Goal: Task Accomplishment & Management: Use online tool/utility

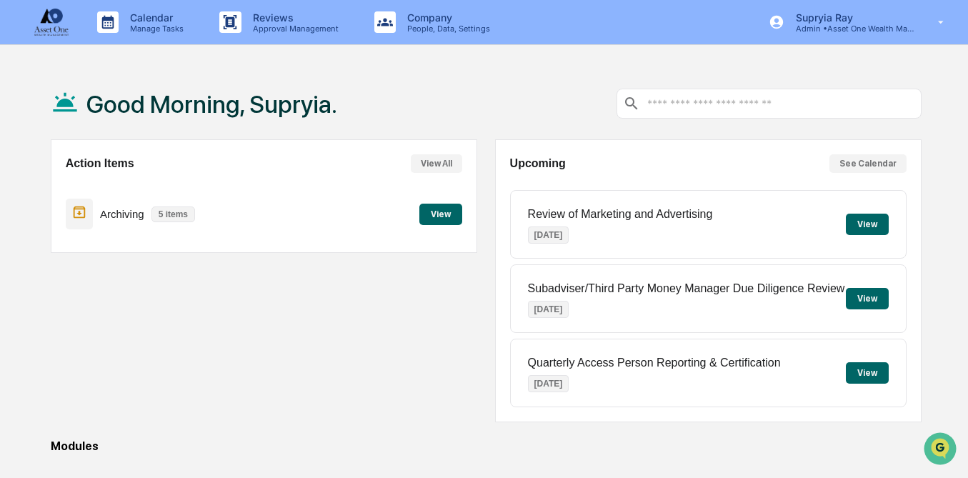
click at [437, 214] on button "View" at bounding box center [440, 214] width 43 height 21
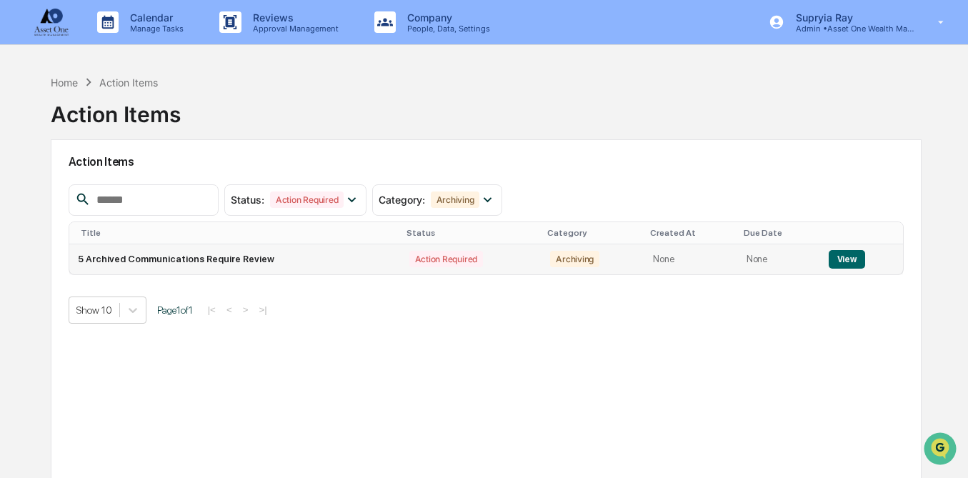
click at [844, 260] on button "View" at bounding box center [846, 259] width 36 height 19
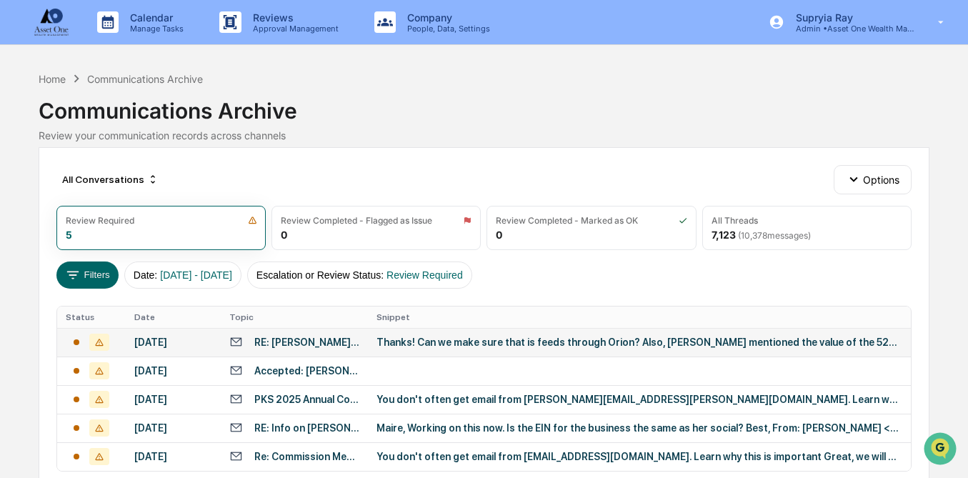
click at [618, 348] on div "Thanks! Can we make sure that is feeds through Orion? Also, [PERSON_NAME] menti…" at bounding box center [638, 341] width 525 height 11
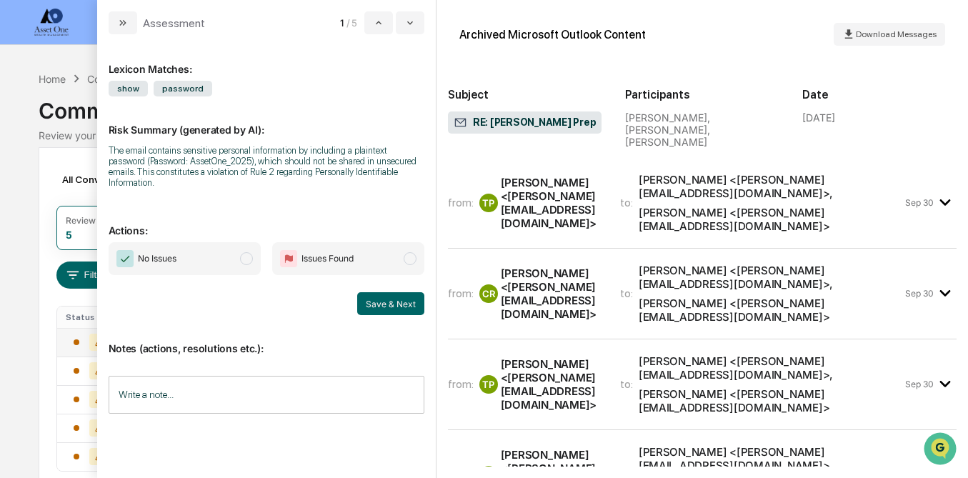
click at [695, 206] on div "[PERSON_NAME] <[PERSON_NAME][EMAIL_ADDRESS][DOMAIN_NAME]>" at bounding box center [770, 219] width 264 height 27
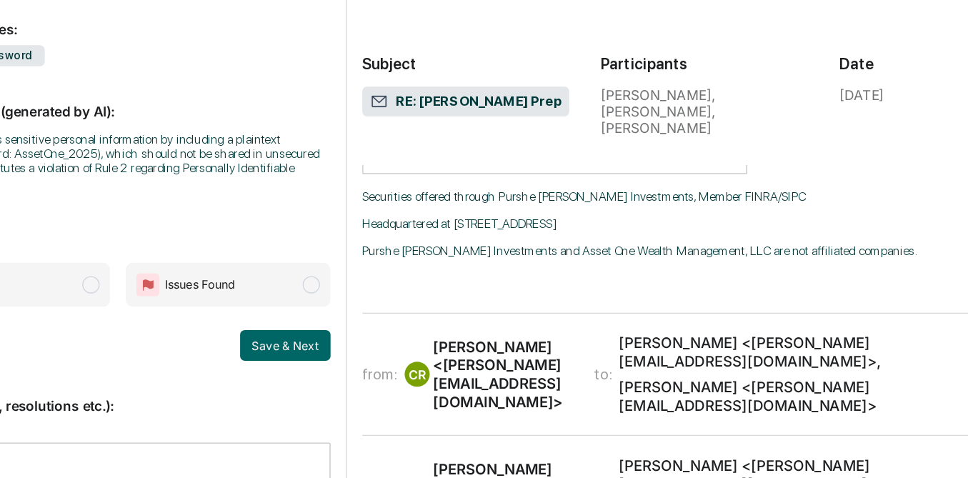
scroll to position [465, 0]
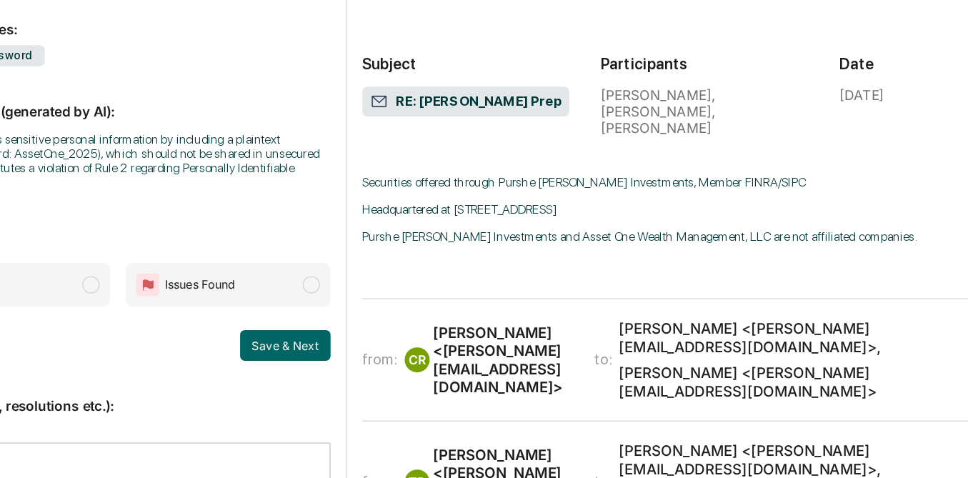
click at [633, 307] on span "to:" at bounding box center [626, 314] width 13 height 14
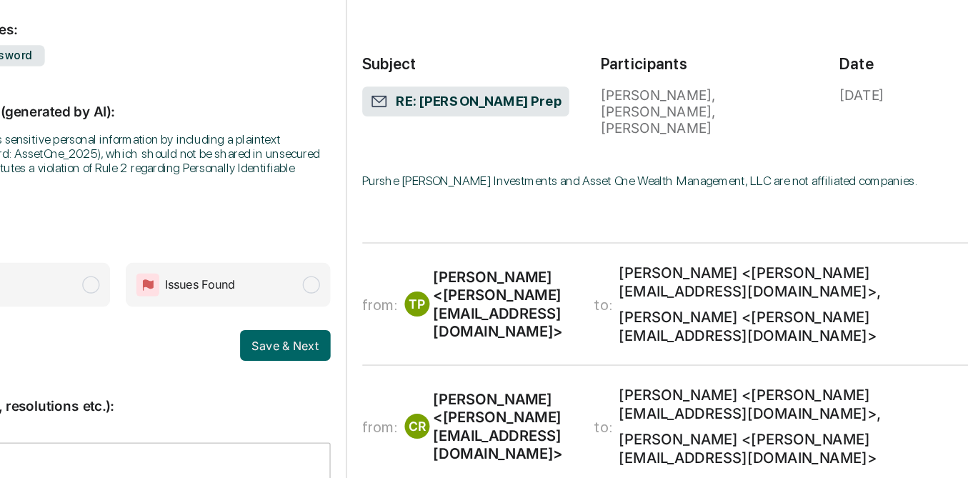
scroll to position [1498, 0]
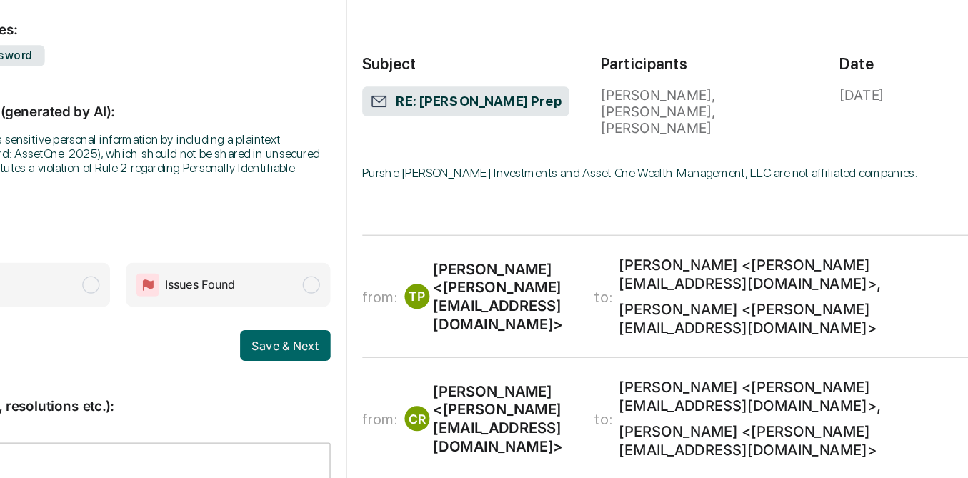
click at [665, 270] on div "[PERSON_NAME] <[PERSON_NAME][EMAIL_ADDRESS][DOMAIN_NAME]>" at bounding box center [770, 283] width 264 height 27
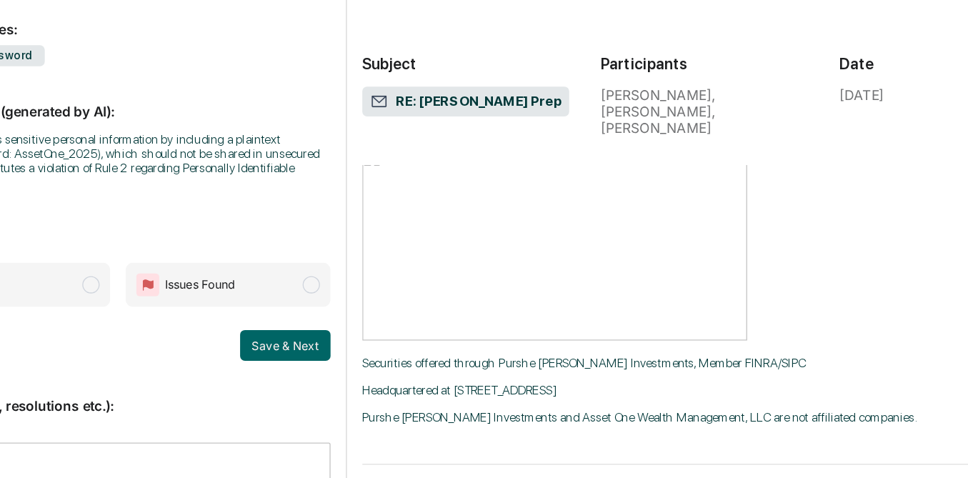
scroll to position [1801, 0]
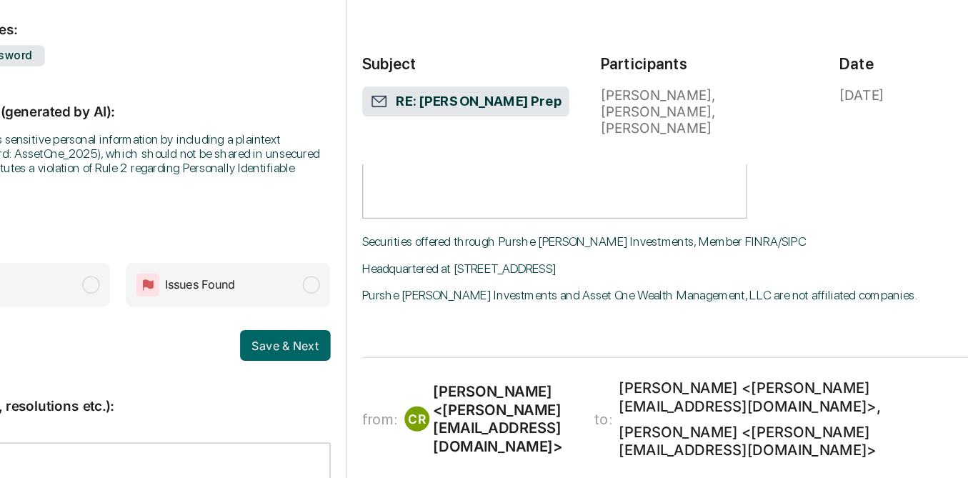
click at [591, 331] on div "[PERSON_NAME] <[PERSON_NAME][EMAIL_ADDRESS][DOMAIN_NAME]>" at bounding box center [552, 358] width 102 height 54
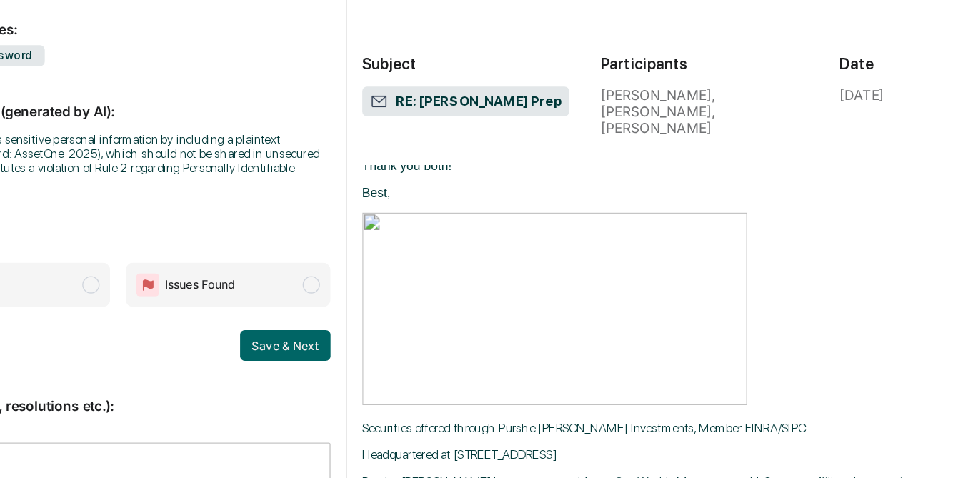
scroll to position [4596, 0]
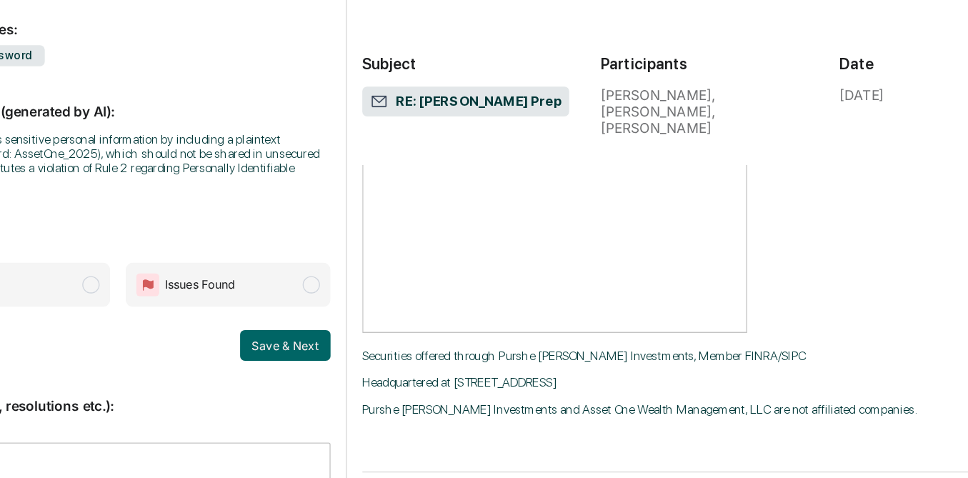
click at [573, 416] on div "[PERSON_NAME] <[PERSON_NAME][EMAIL_ADDRESS][DOMAIN_NAME]>" at bounding box center [552, 443] width 102 height 54
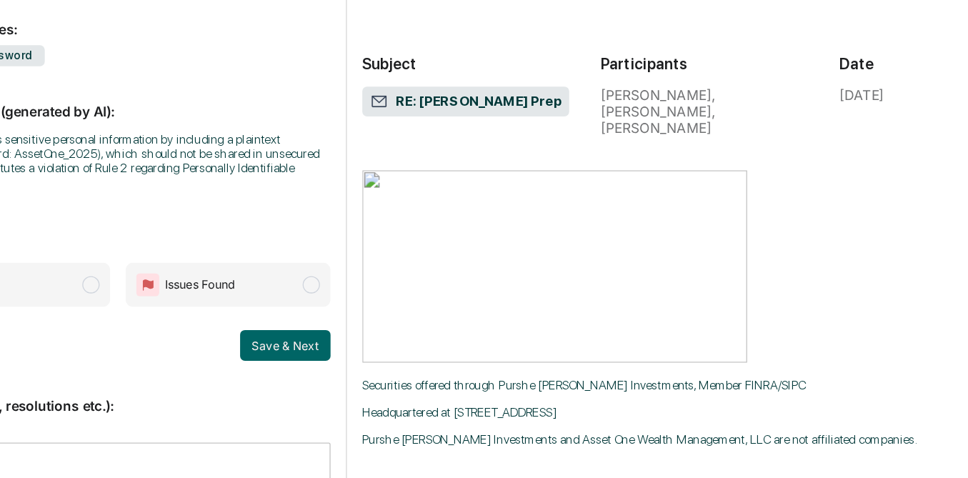
scroll to position [4565, 0]
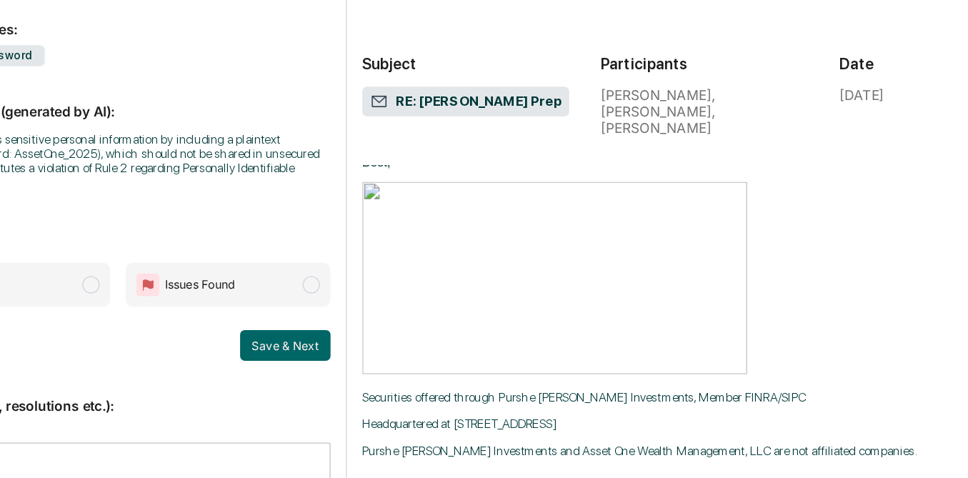
click at [352, 384] on input "Write a note..." at bounding box center [267, 395] width 316 height 38
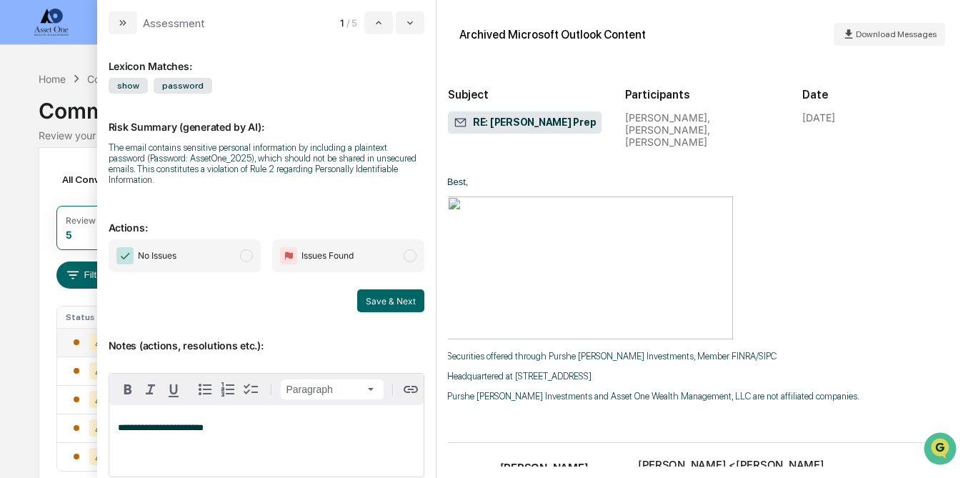
scroll to position [4553, 1]
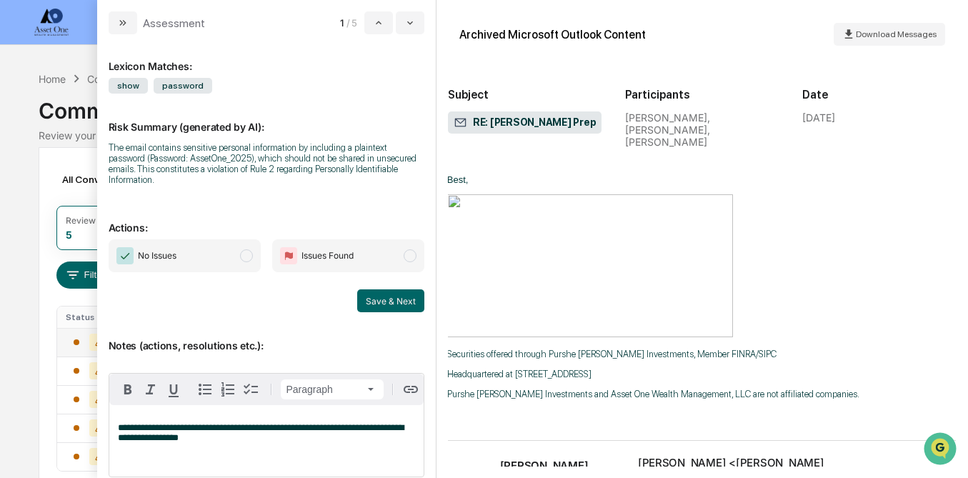
click at [408, 249] on span "modal" at bounding box center [409, 255] width 13 height 13
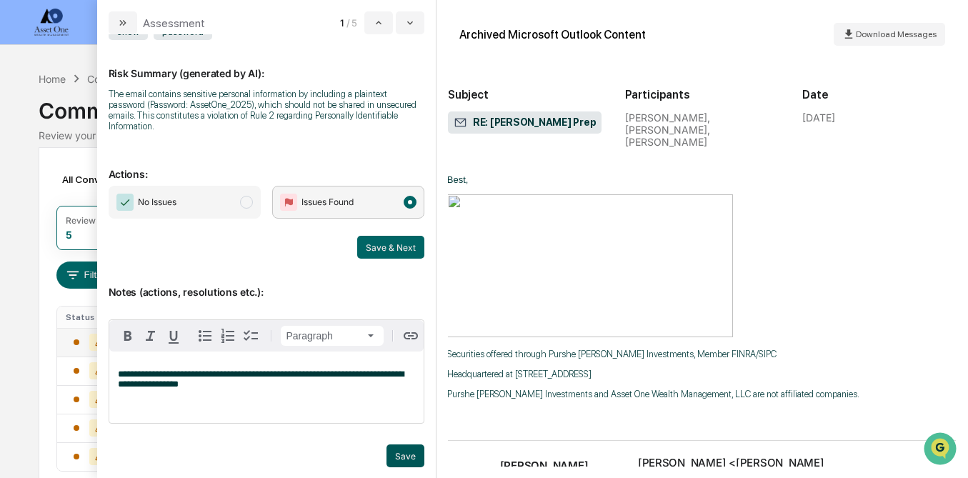
click at [408, 450] on button "Save" at bounding box center [405, 455] width 38 height 23
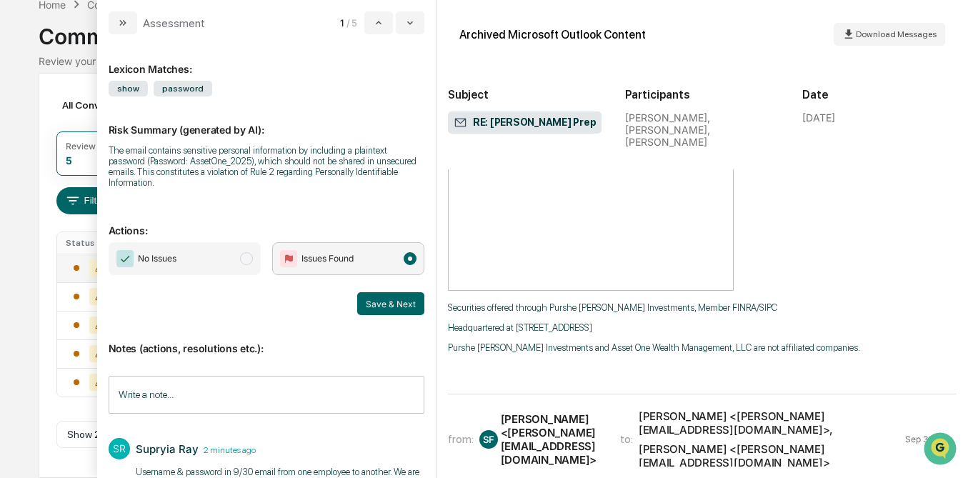
scroll to position [4601, 0]
click at [29, 301] on div "Calendar Manage Tasks Reviews Approval Management Company People, Data, Setting…" at bounding box center [484, 202] width 968 height 552
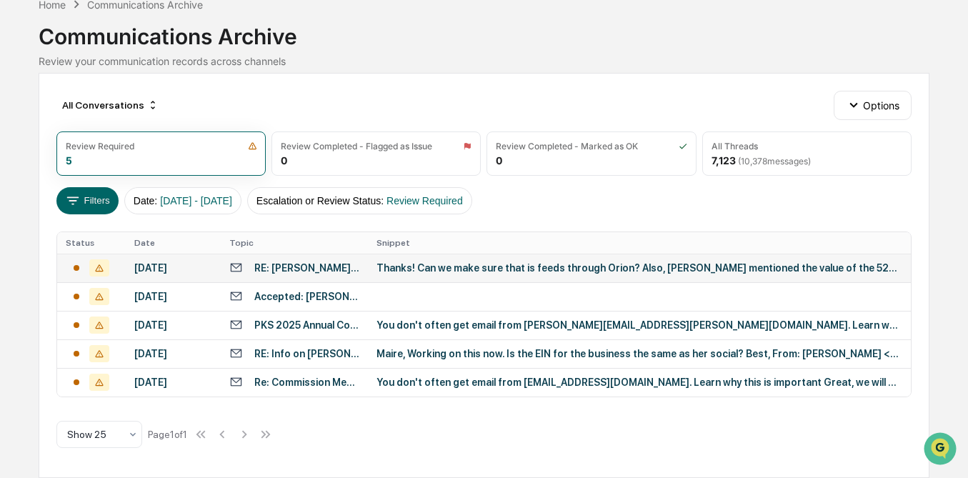
click at [504, 262] on div "Thanks! Can we make sure that is feeds through Orion? Also, [PERSON_NAME] menti…" at bounding box center [638, 267] width 525 height 11
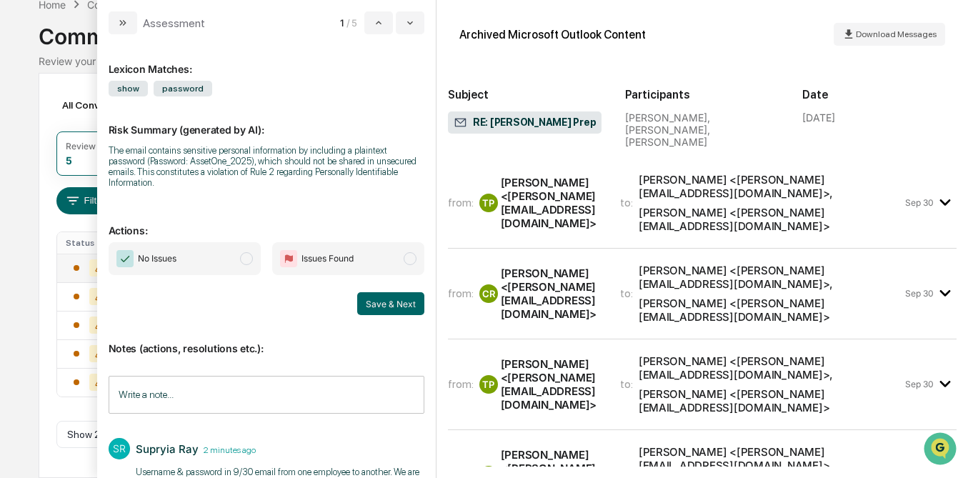
scroll to position [34, 0]
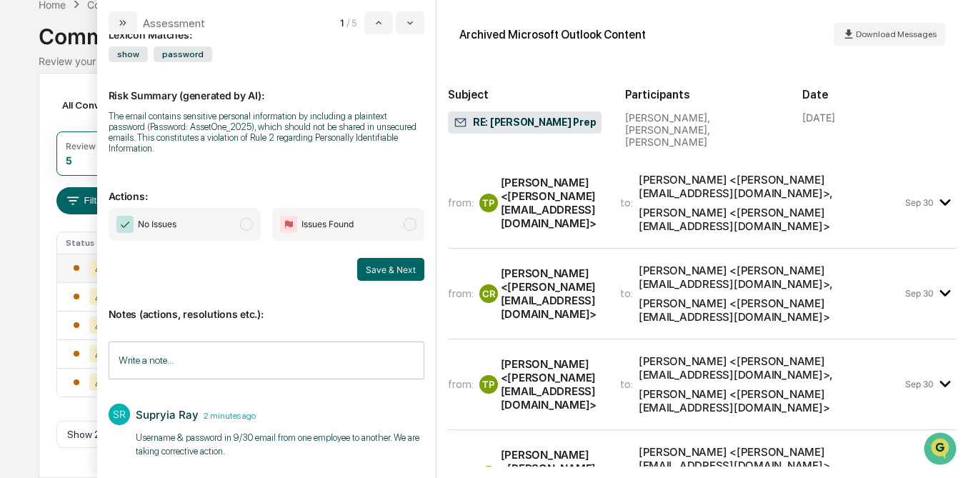
click at [411, 218] on span "modal" at bounding box center [409, 224] width 13 height 13
click at [391, 261] on button "Save & Next" at bounding box center [390, 269] width 67 height 23
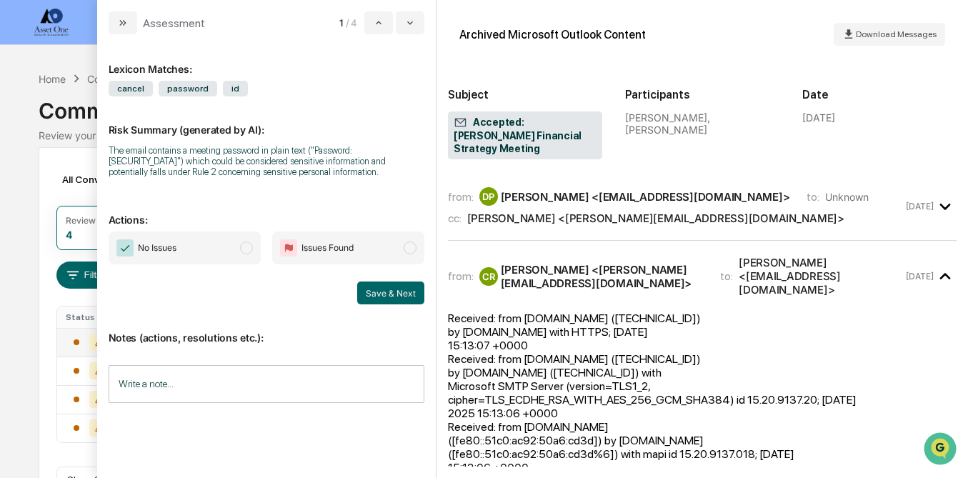
click at [848, 211] on div "from: DP [PERSON_NAME] <[EMAIL_ADDRESS][DOMAIN_NAME]> to: Unknown cc: [PERSON_N…" at bounding box center [675, 206] width 455 height 38
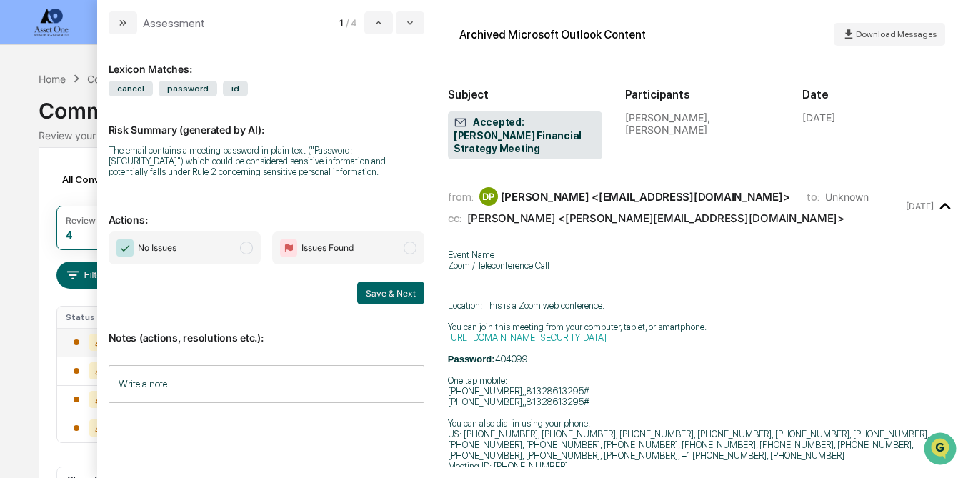
click at [246, 252] on span "modal" at bounding box center [246, 247] width 13 height 13
click at [391, 291] on button "Save & Next" at bounding box center [390, 292] width 67 height 23
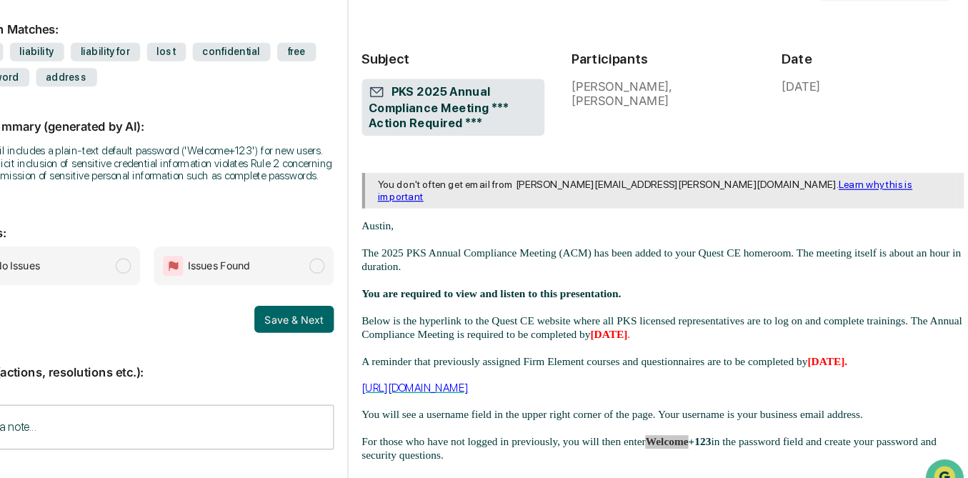
scroll to position [66, 0]
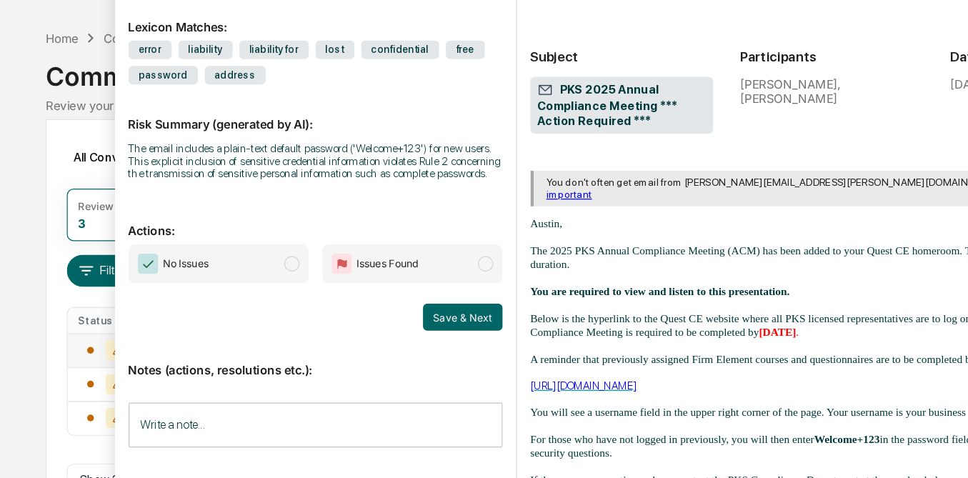
click at [246, 272] on span "modal" at bounding box center [246, 269] width 13 height 13
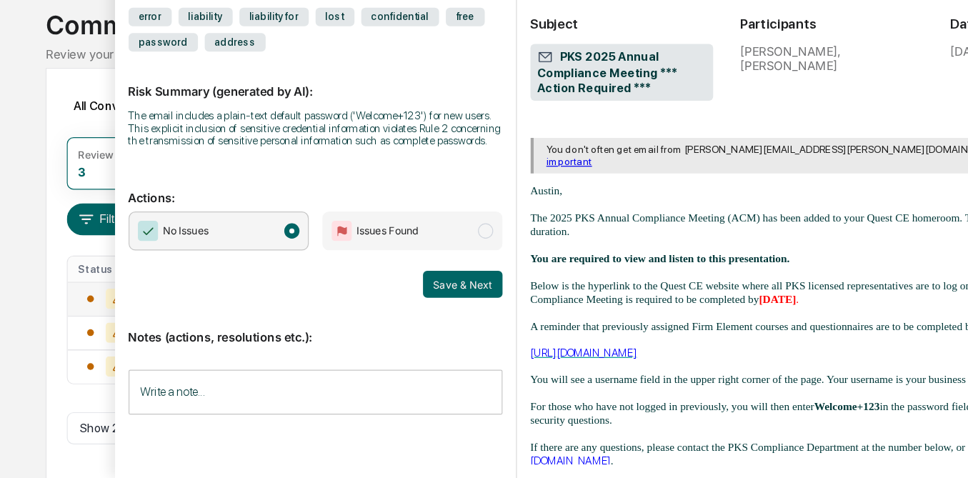
scroll to position [40, 0]
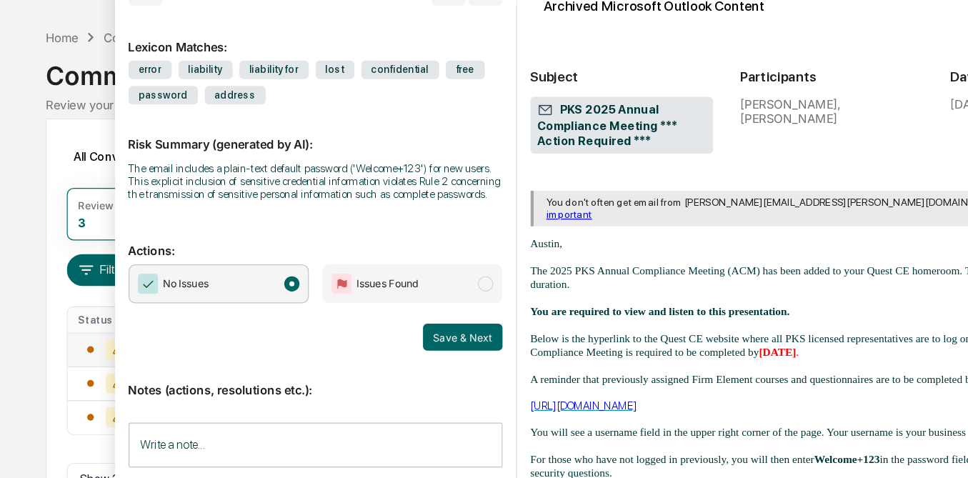
click at [299, 184] on div "The email includes a plain-text default password ('Welcome+123') for new users.…" at bounding box center [267, 182] width 316 height 32
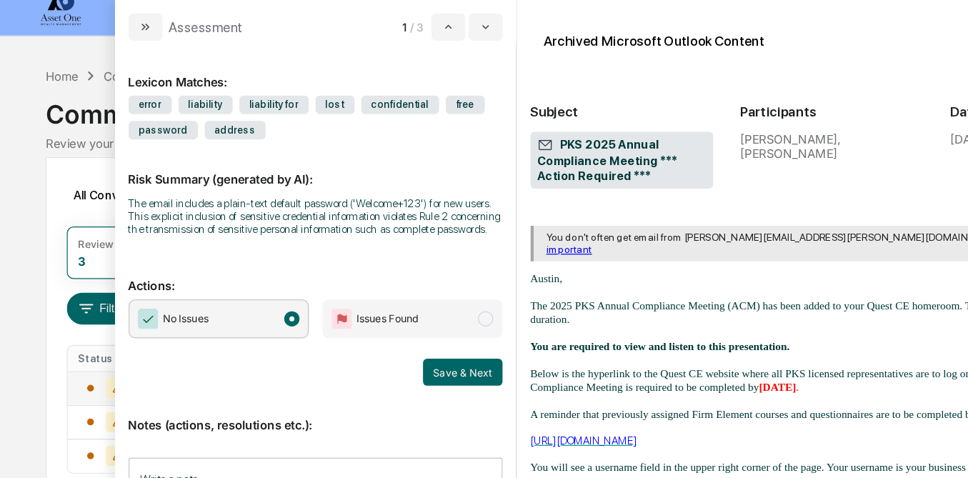
scroll to position [0, 0]
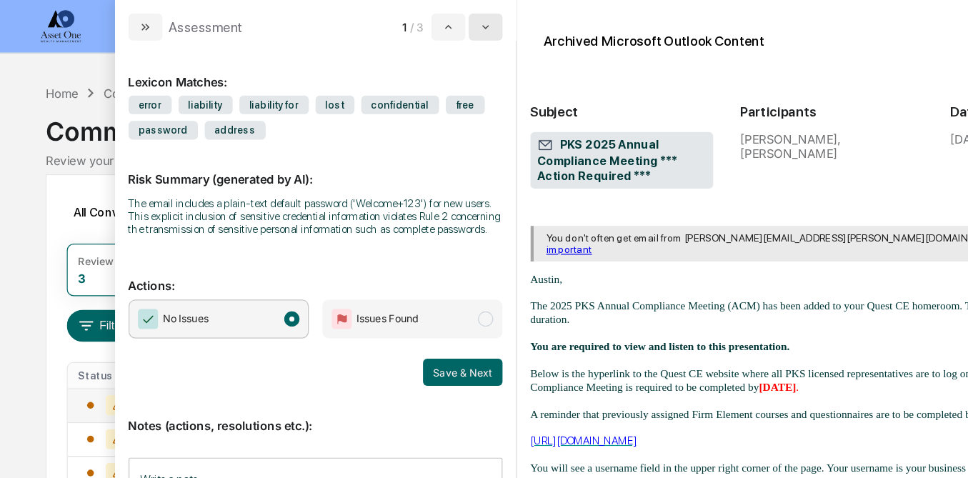
click at [411, 19] on icon "modal" at bounding box center [409, 22] width 11 height 11
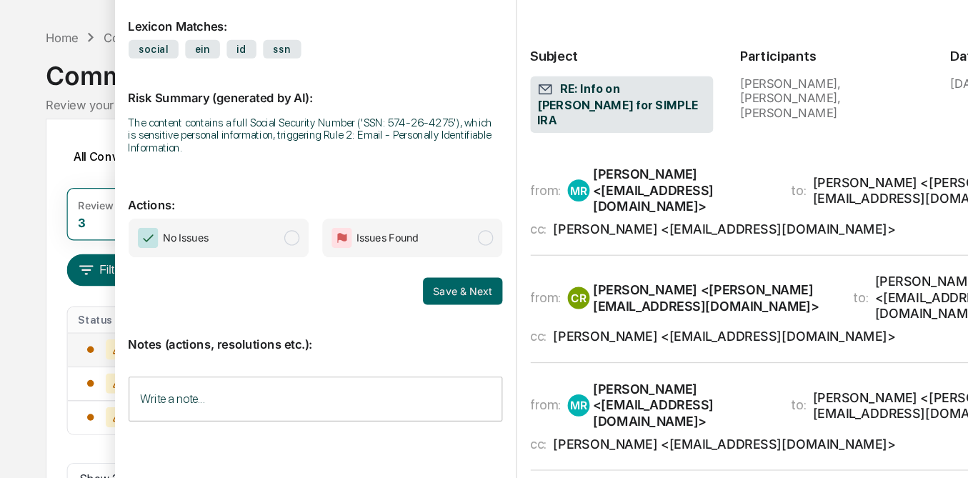
click at [548, 200] on div "[PERSON_NAME] <[EMAIL_ADDRESS][DOMAIN_NAME]>" at bounding box center [576, 207] width 150 height 41
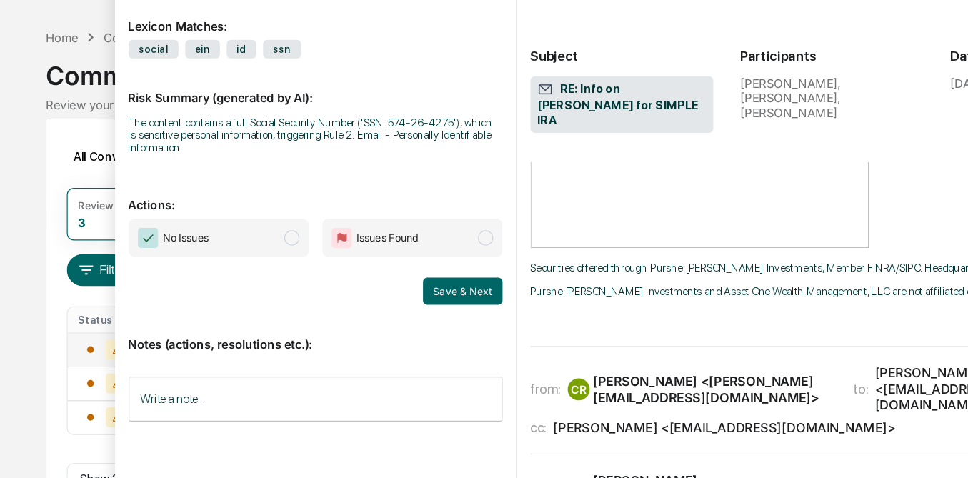
scroll to position [402, 0]
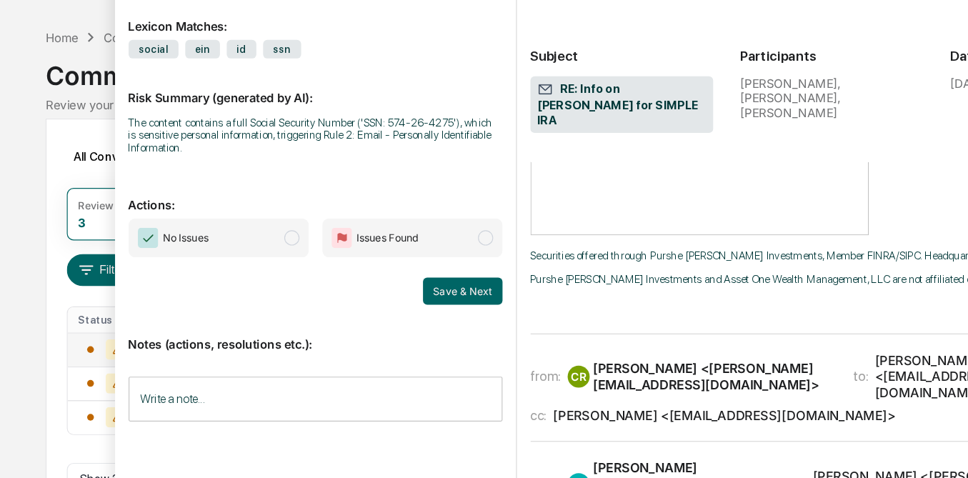
click at [539, 357] on div "[PERSON_NAME] <[PERSON_NAME][EMAIL_ADDRESS][DOMAIN_NAME]>" at bounding box center [602, 364] width 202 height 27
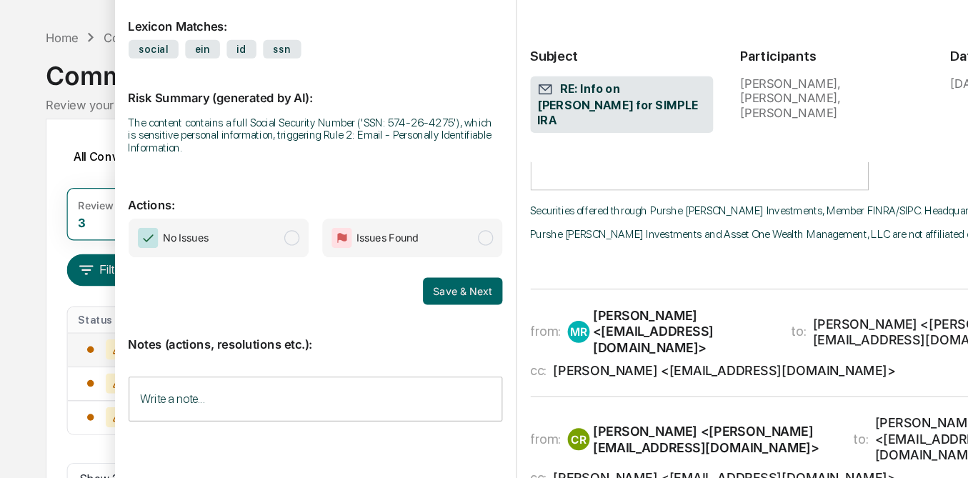
scroll to position [1459, 0]
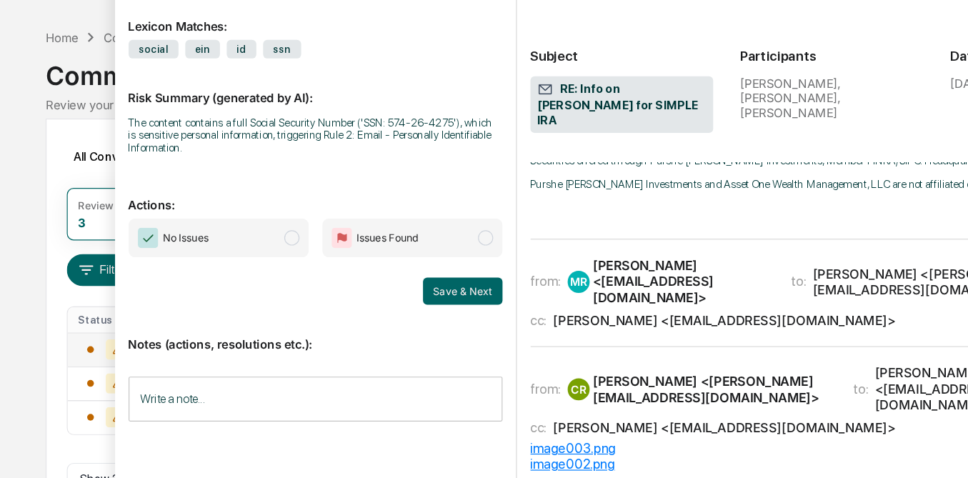
click at [535, 297] on div "[PERSON_NAME] <[EMAIL_ADDRESS][DOMAIN_NAME]>" at bounding box center [576, 284] width 150 height 41
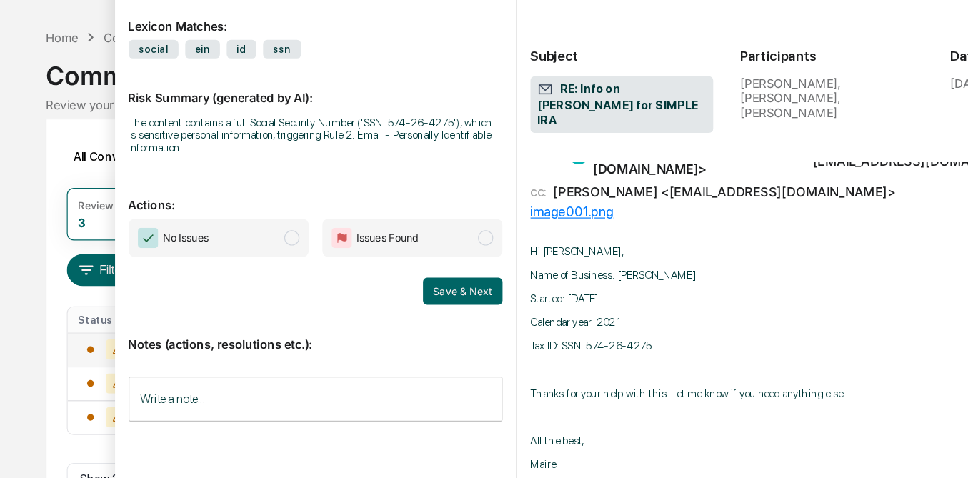
scroll to position [29, 0]
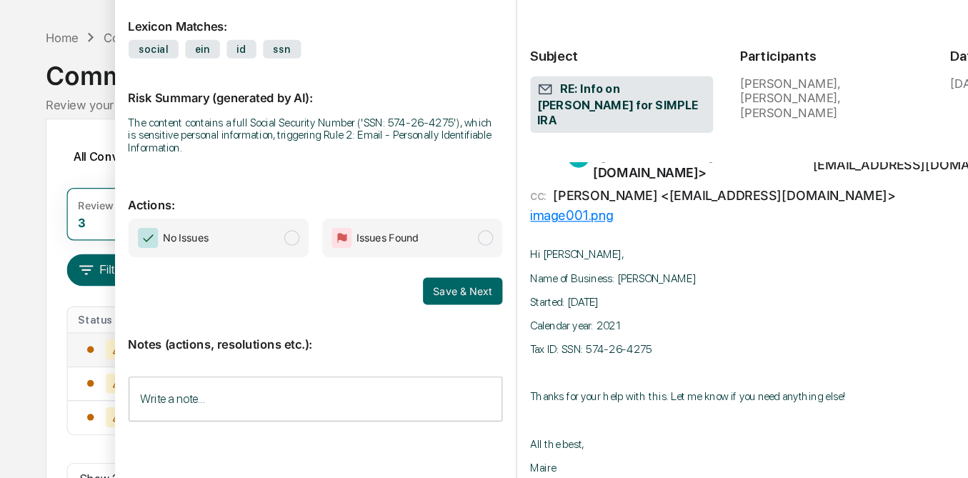
click at [408, 252] on span "modal" at bounding box center [409, 247] width 13 height 13
click at [235, 388] on input "Write a note..." at bounding box center [267, 384] width 316 height 38
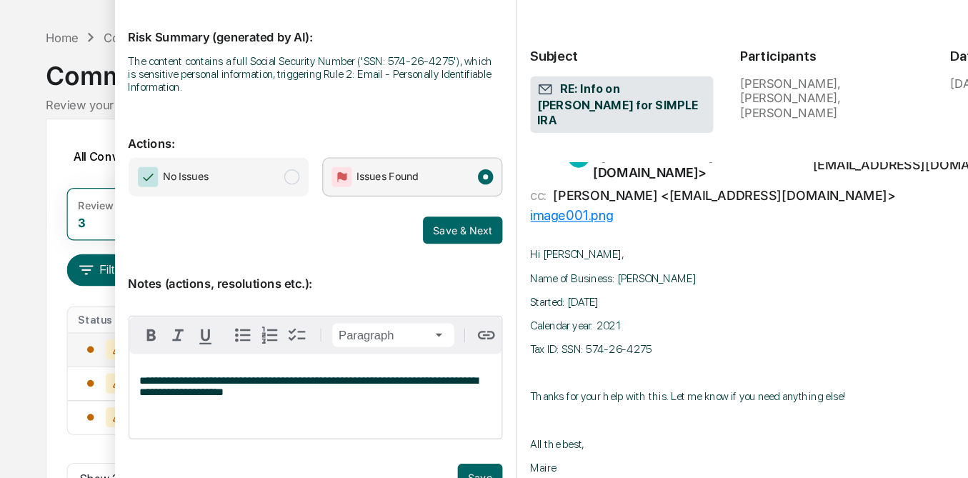
scroll to position [56, 0]
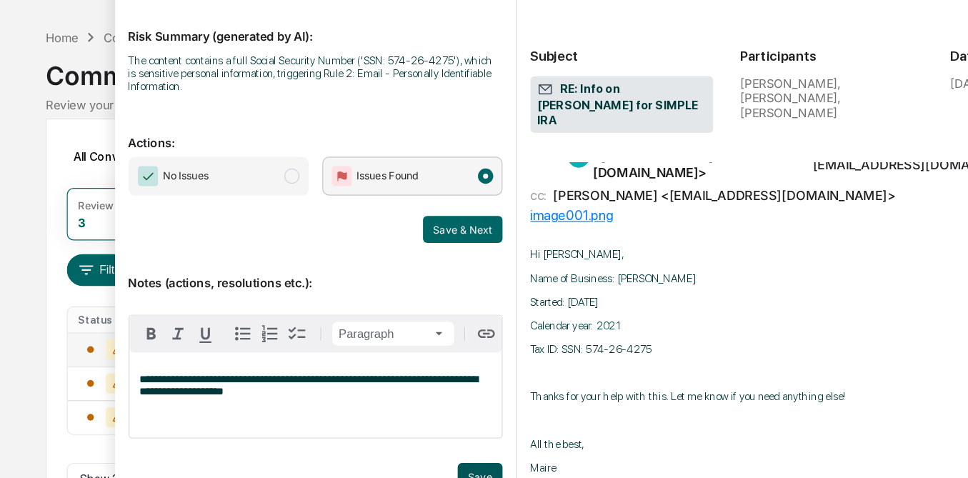
click at [408, 442] on button "Save" at bounding box center [405, 449] width 38 height 23
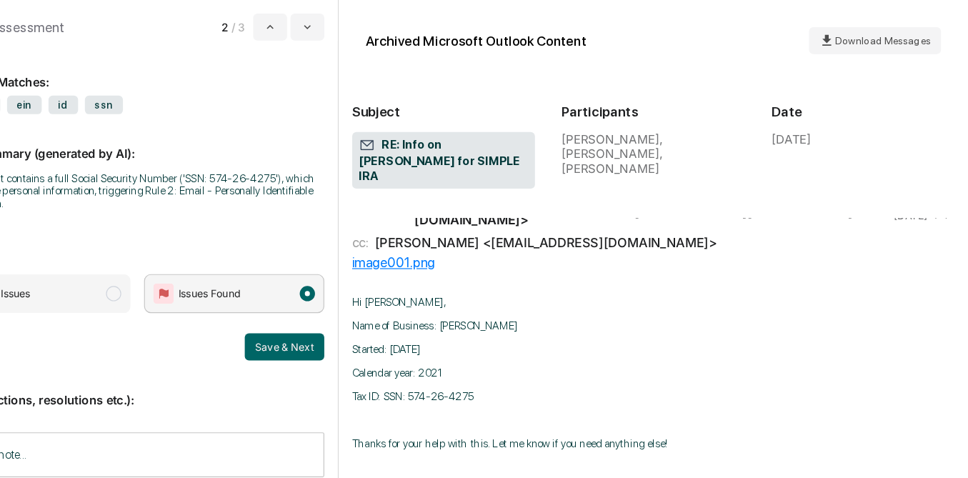
scroll to position [0, 0]
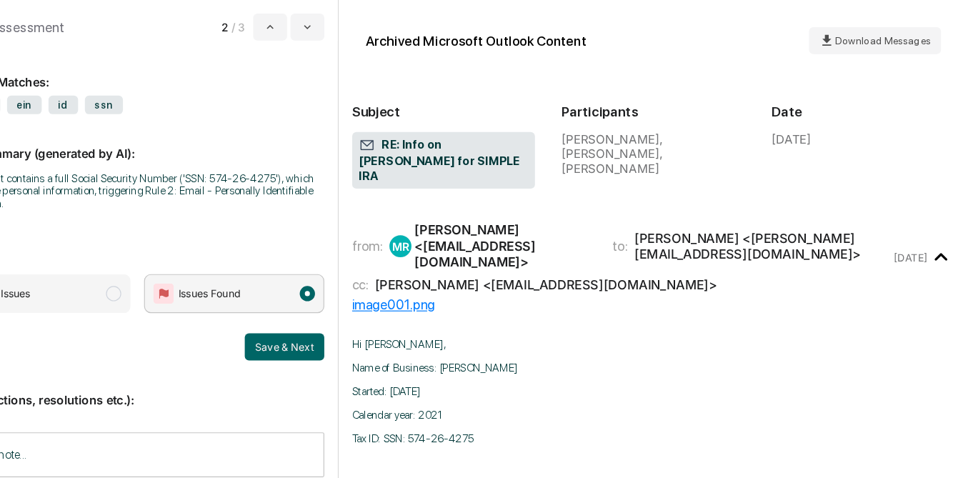
click at [942, 214] on icon "modal" at bounding box center [944, 217] width 11 height 6
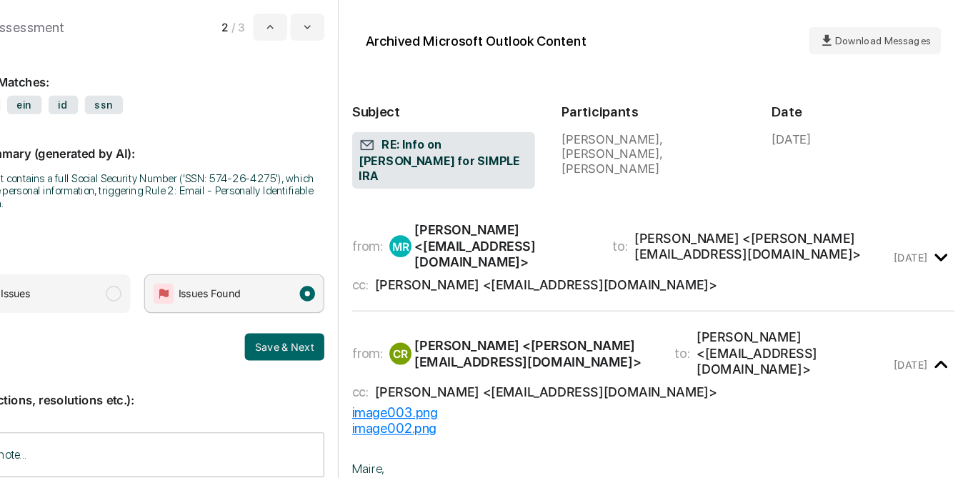
click at [944, 305] on icon "modal" at bounding box center [944, 308] width 11 height 6
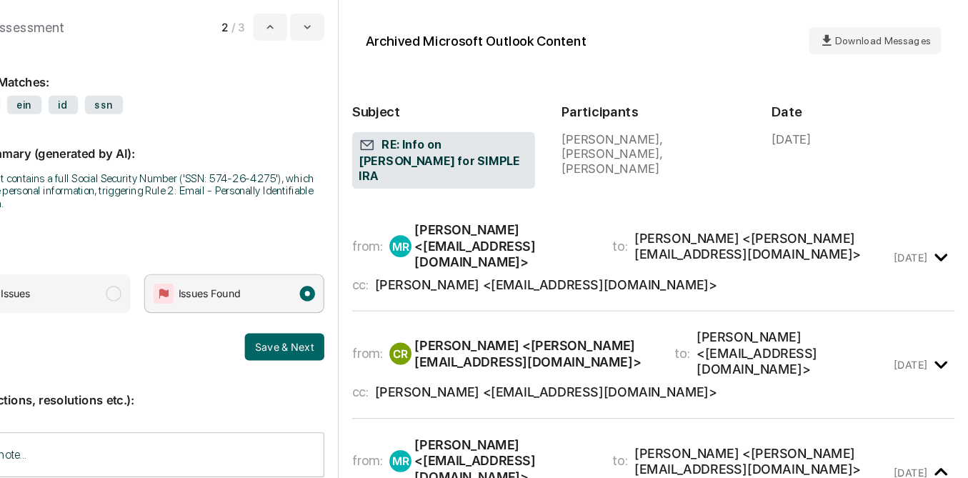
click at [943, 396] on icon "modal" at bounding box center [944, 399] width 11 height 6
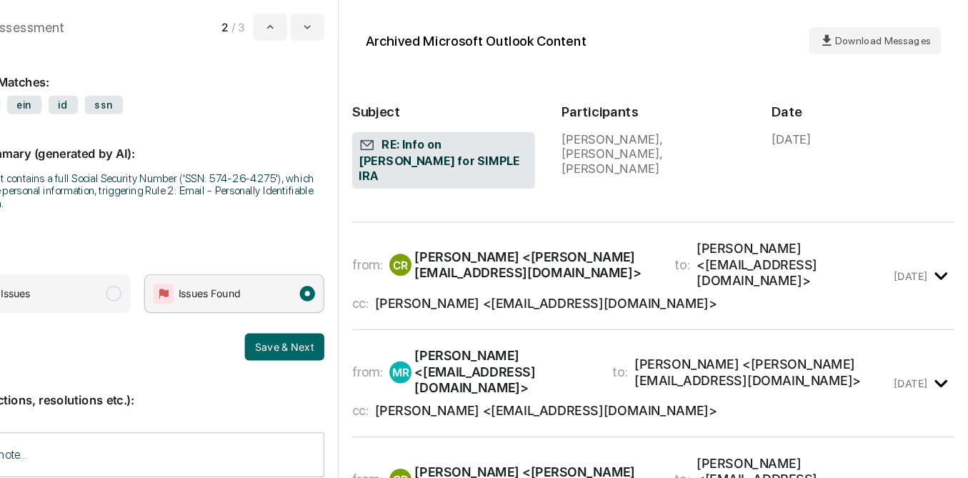
scroll to position [100, 0]
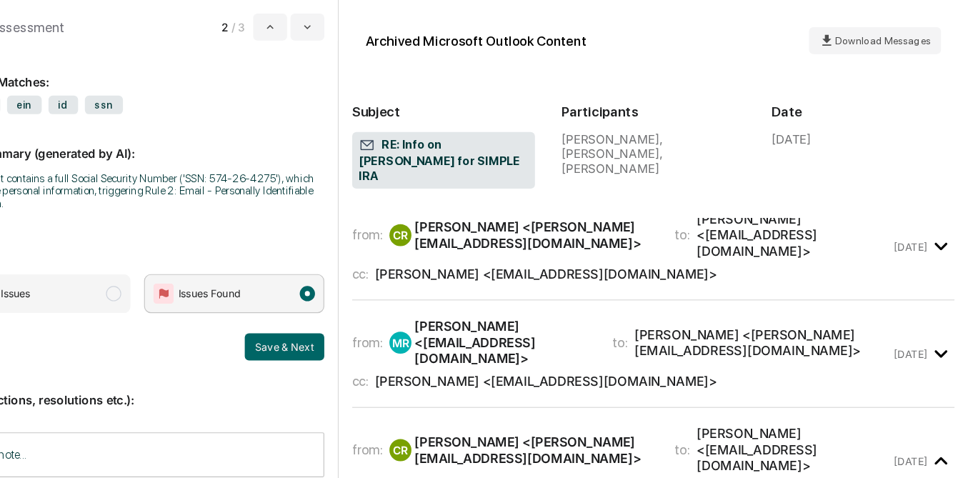
click at [940, 378] on icon "modal" at bounding box center [945, 390] width 24 height 24
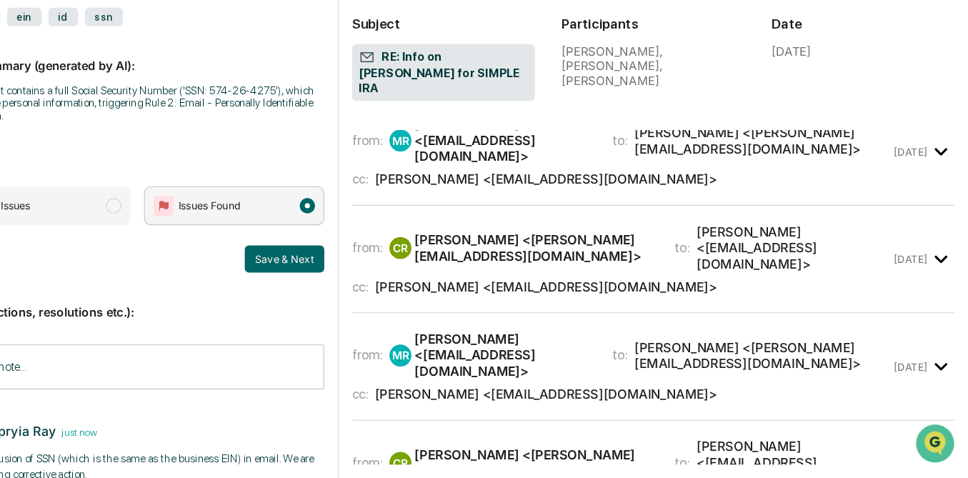
scroll to position [40, 0]
click at [944, 463] on icon "modal" at bounding box center [945, 475] width 24 height 24
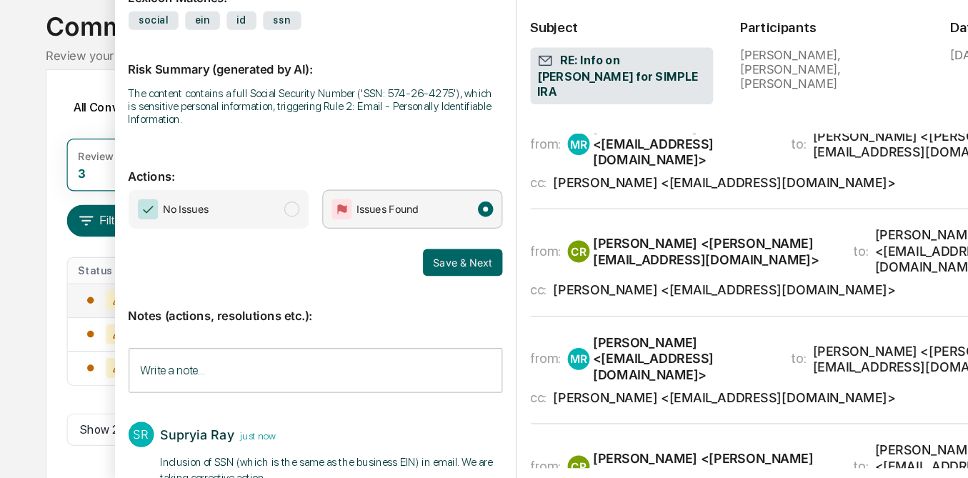
scroll to position [0, 0]
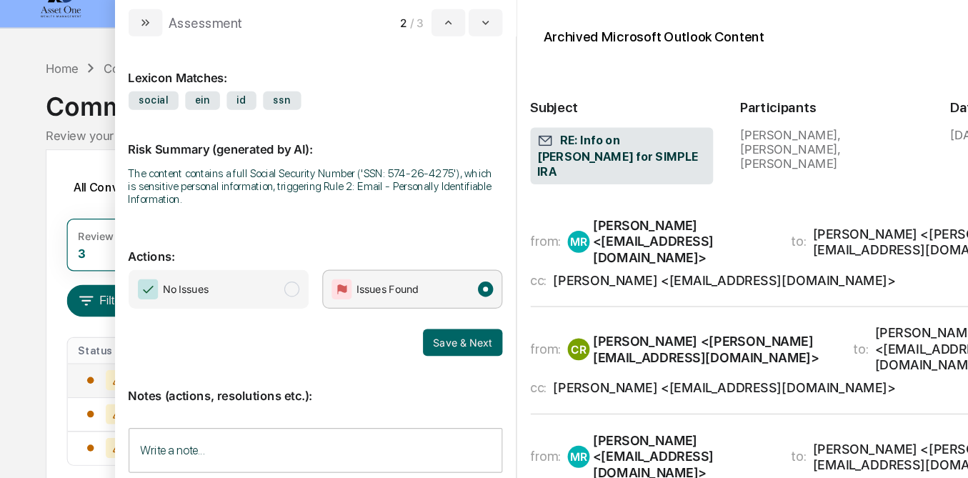
click at [14, 237] on div "Calendar Manage Tasks Reviews Approval Management Company People, Data, Setting…" at bounding box center [484, 230] width 968 height 495
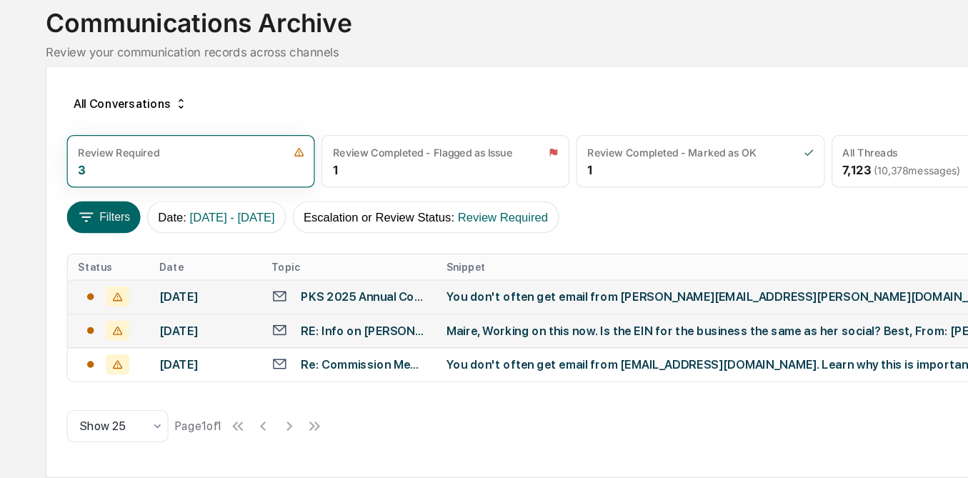
click at [331, 348] on div "RE: Info on [PERSON_NAME] for SIMPLE IRA" at bounding box center [307, 353] width 106 height 11
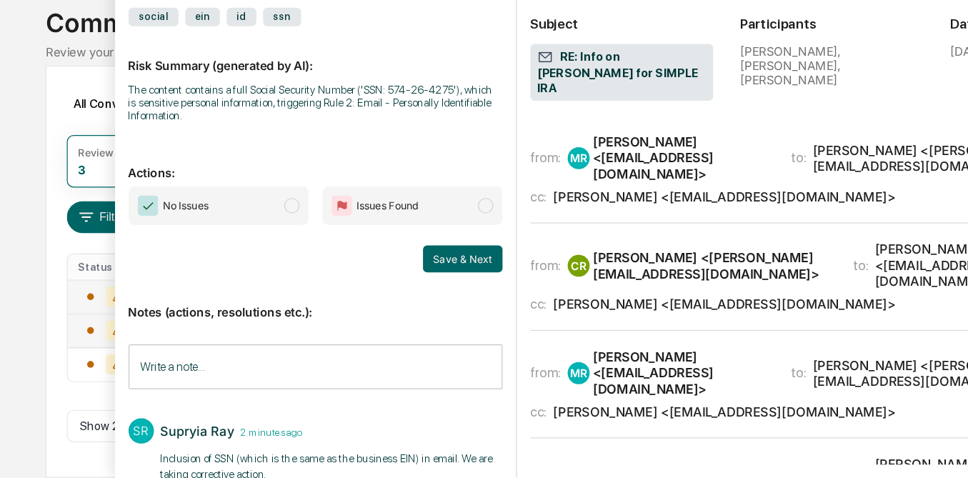
click at [413, 249] on span "modal" at bounding box center [409, 247] width 13 height 13
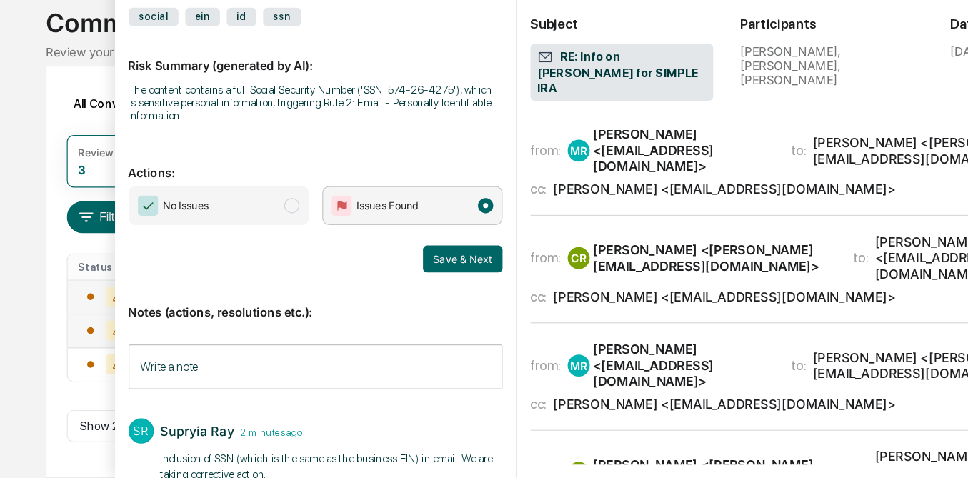
scroll to position [11, 0]
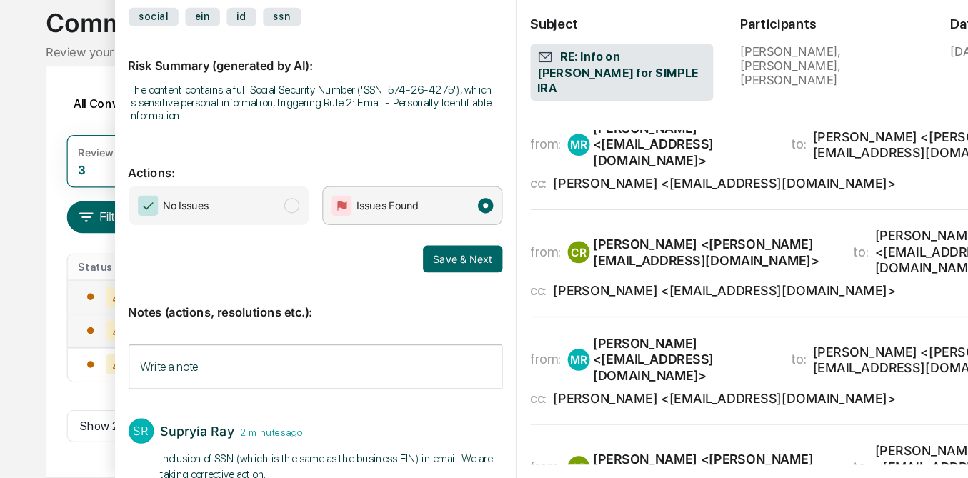
click at [524, 274] on div "[PERSON_NAME] <[PERSON_NAME][EMAIL_ADDRESS][DOMAIN_NAME]>" at bounding box center [602, 287] width 202 height 27
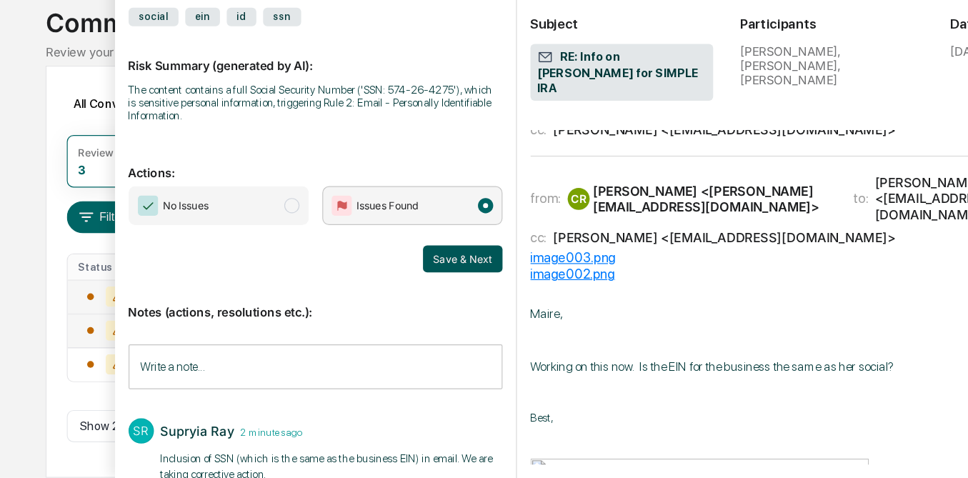
scroll to position [34, 0]
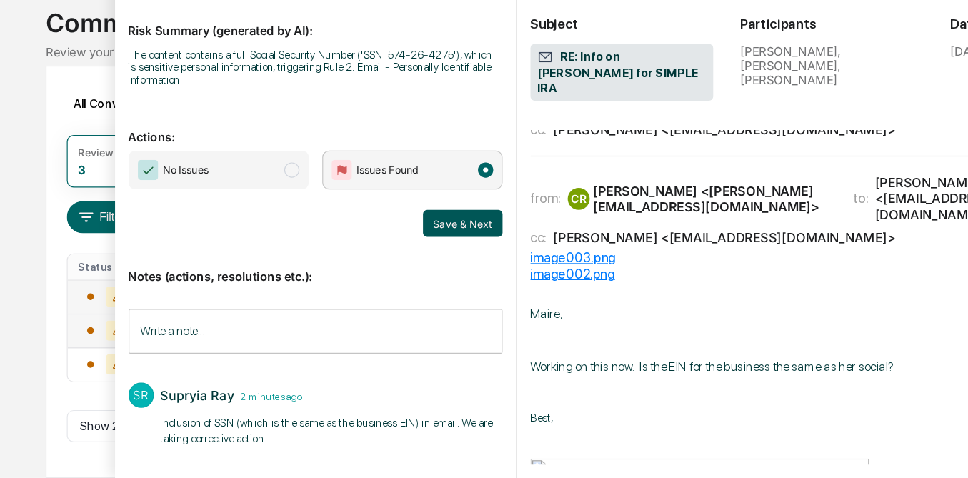
click at [396, 262] on button "Save & Next" at bounding box center [390, 262] width 67 height 23
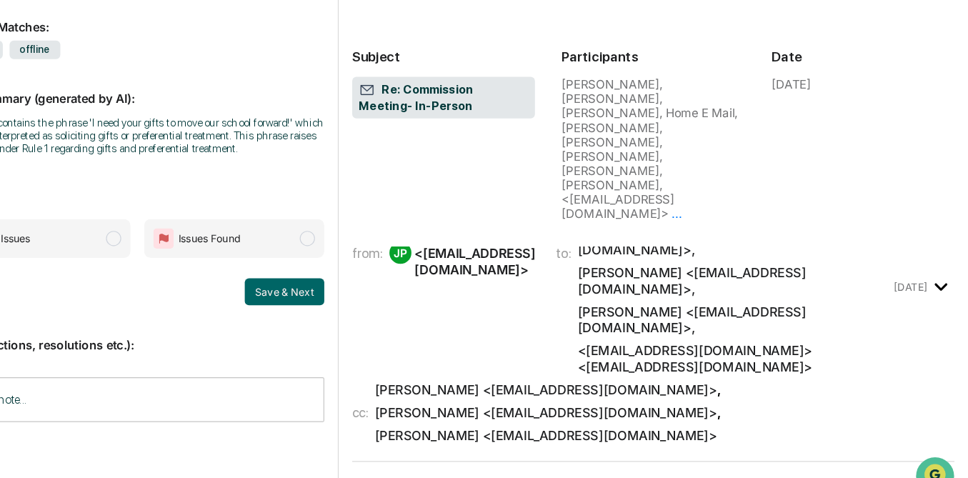
scroll to position [89, 0]
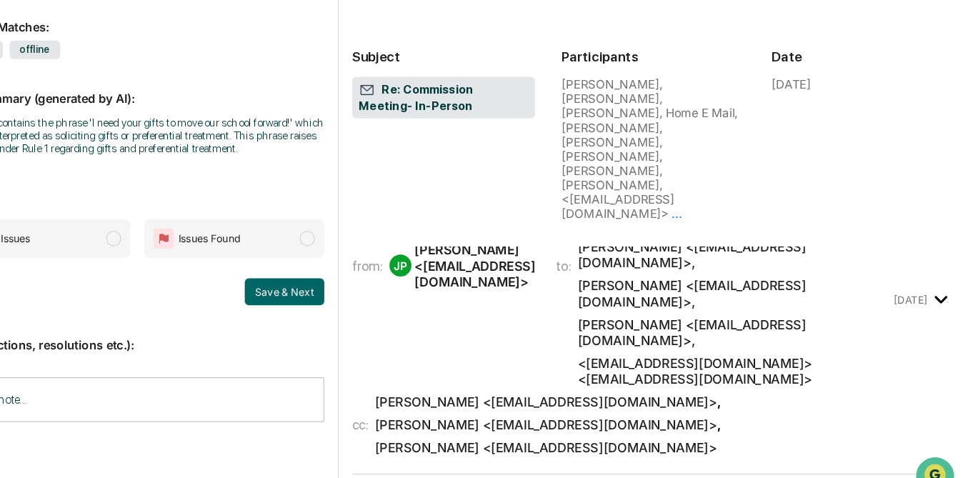
click at [682, 379] on div "[PERSON_NAME] <[EMAIL_ADDRESS][DOMAIN_NAME]>" at bounding box center [611, 386] width 289 height 14
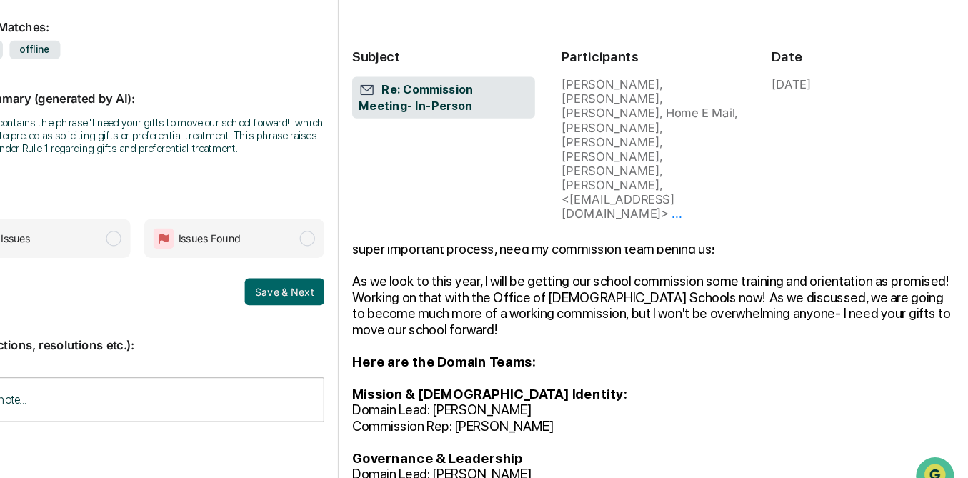
scroll to position [399, 0]
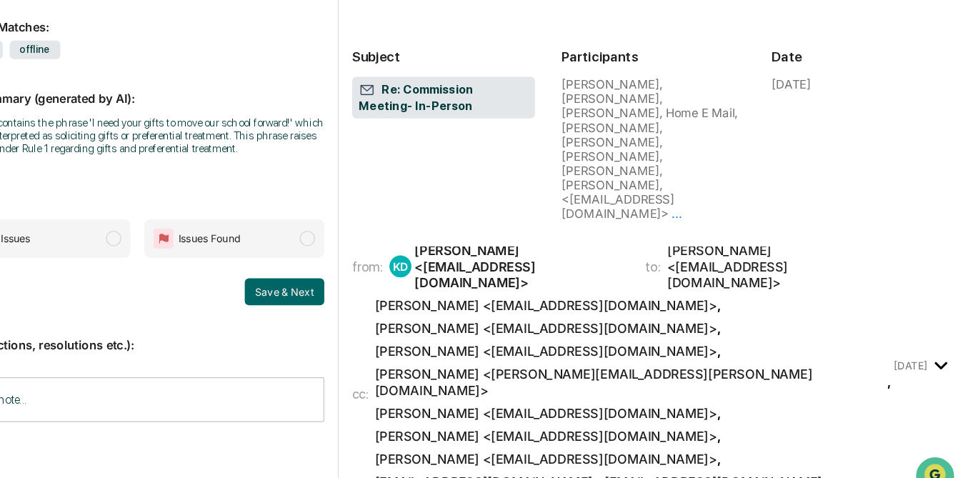
click at [682, 427] on div "[PERSON_NAME] <[EMAIL_ADDRESS][DOMAIN_NAME]>" at bounding box center [611, 434] width 289 height 14
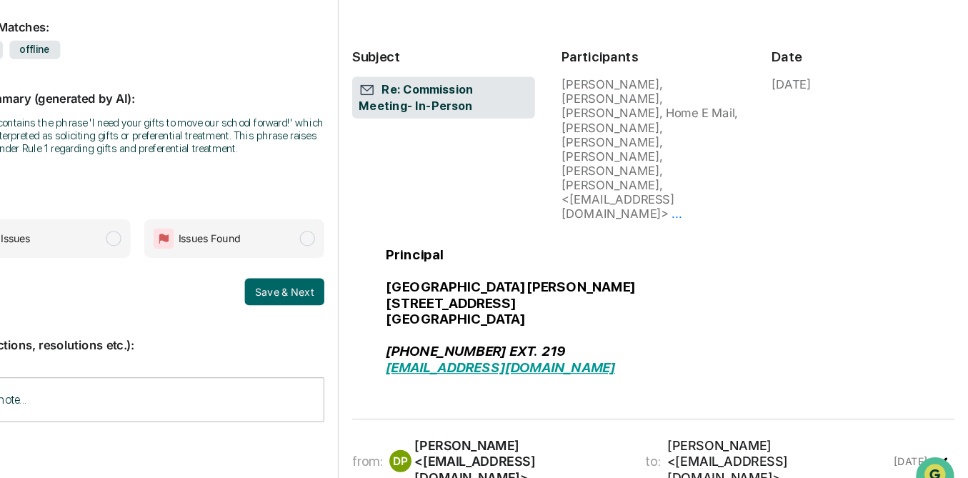
click at [695, 429] on span "to:" at bounding box center [701, 436] width 13 height 14
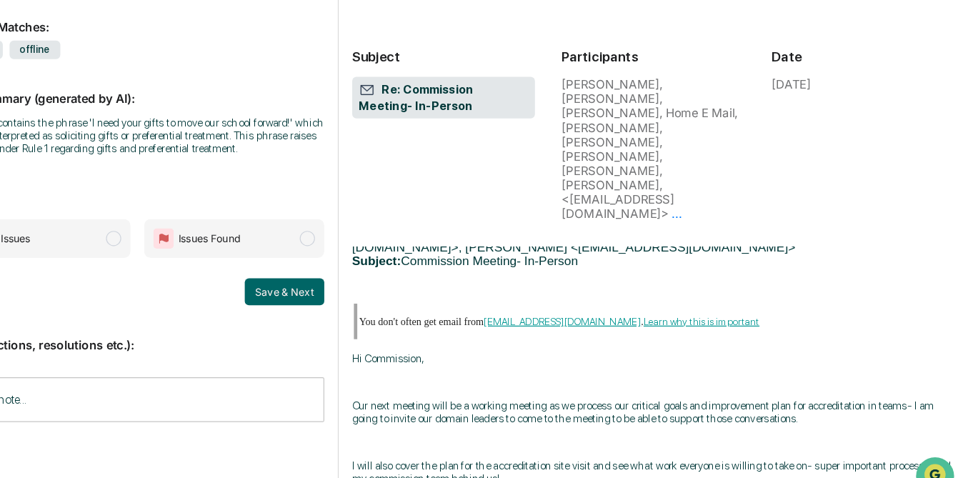
scroll to position [2602, 0]
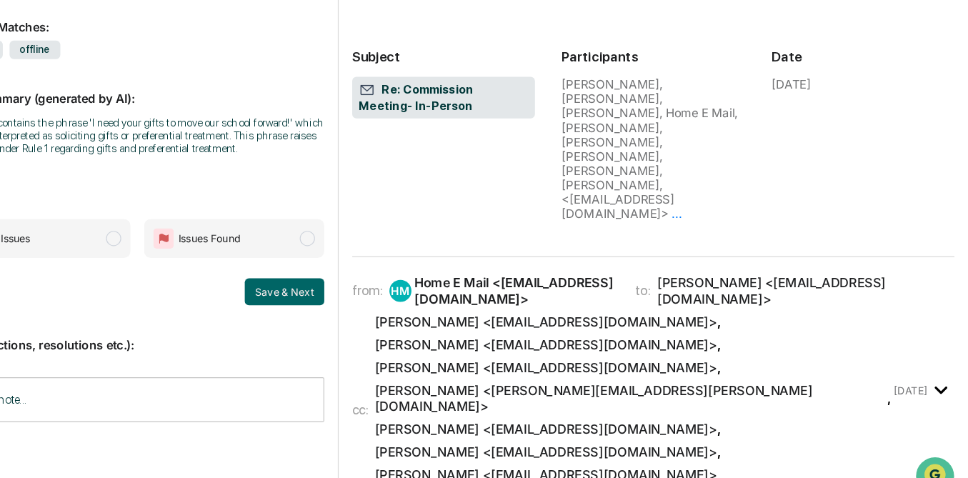
click at [694, 460] on div "[EMAIL_ADDRESS][DOMAIN_NAME] <[EMAIL_ADDRESS][DOMAIN_NAME]>" at bounding box center [659, 467] width 385 height 14
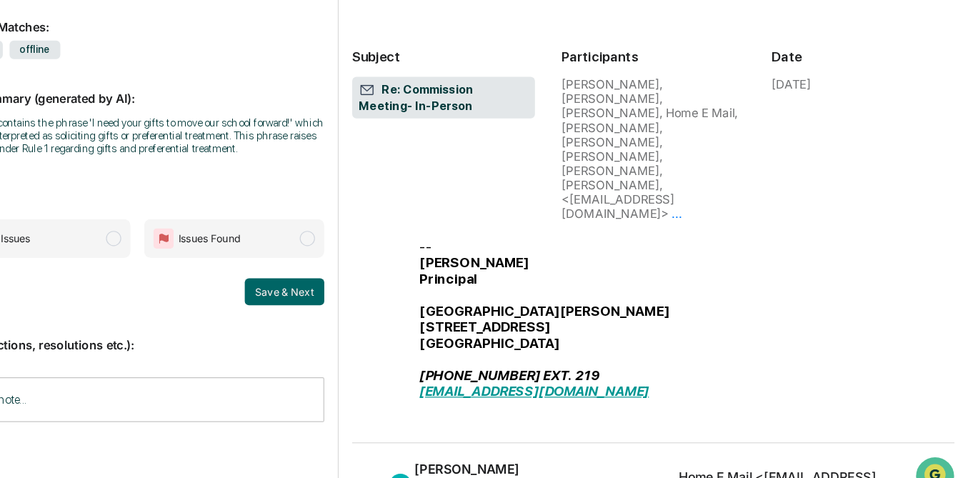
scroll to position [4635, 0]
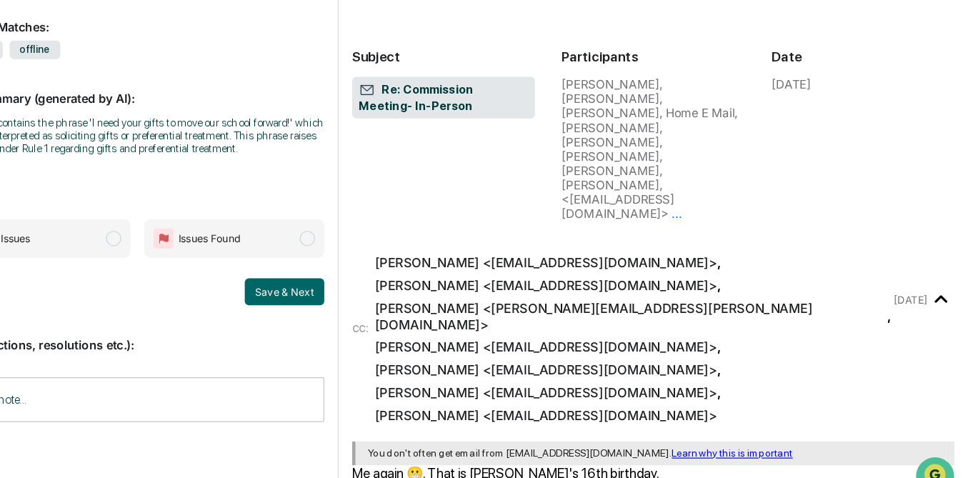
scroll to position [4841, 0]
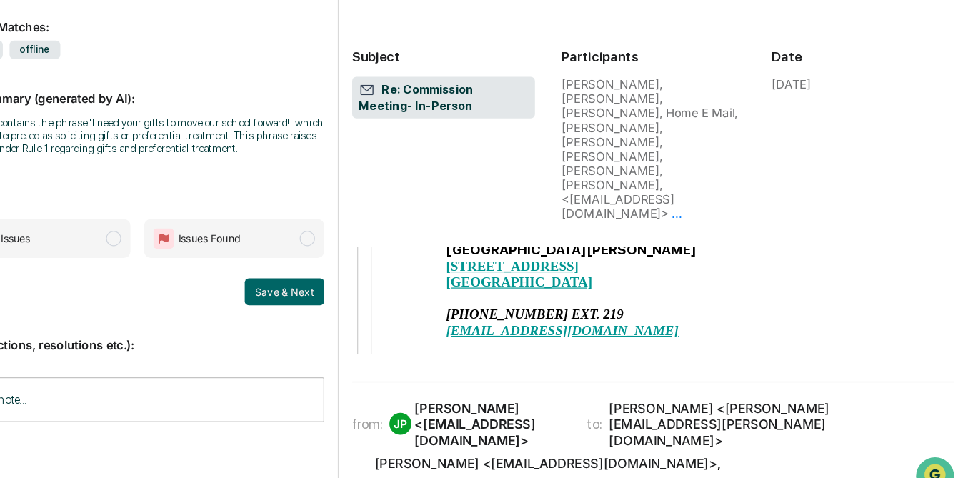
scroll to position [7229, 0]
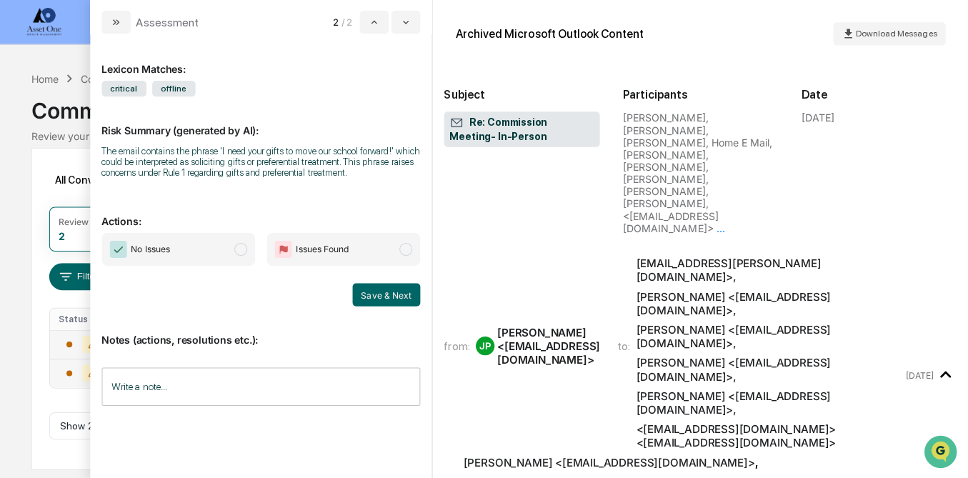
scroll to position [17, 0]
click at [248, 251] on span "modal" at bounding box center [246, 247] width 13 height 13
click at [379, 299] on button "Save & Next" at bounding box center [390, 292] width 67 height 23
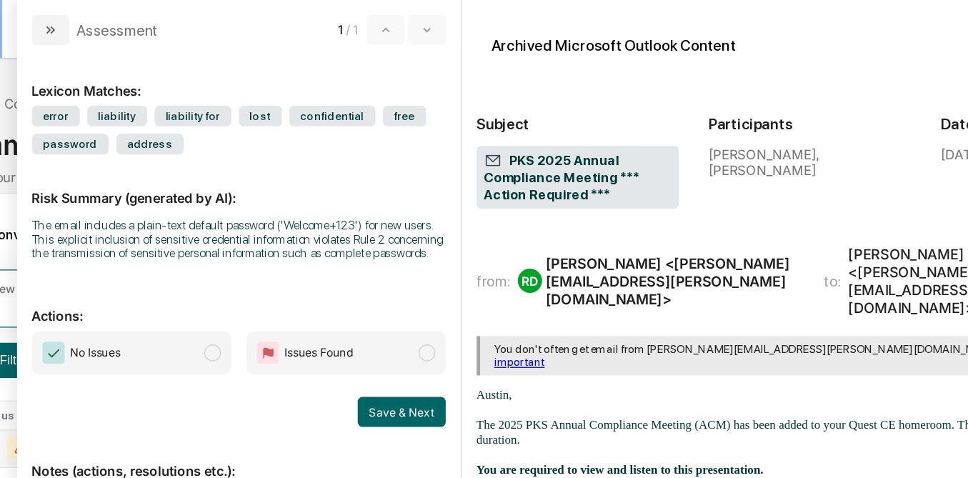
click at [90, 26] on div "Calendar Manage Tasks" at bounding box center [147, 22] width 122 height 44
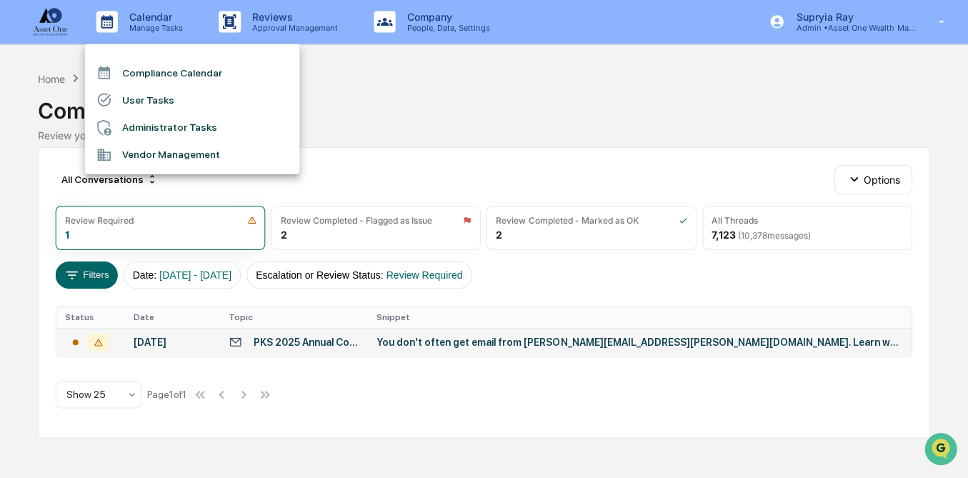
click at [525, 176] on div at bounding box center [484, 239] width 968 height 478
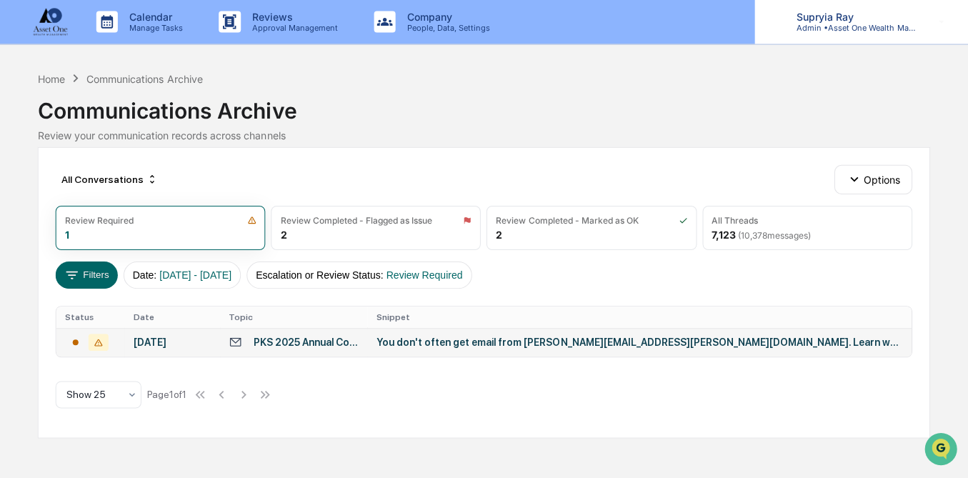
click at [826, 28] on p "Admin • Asset One Wealth Management" at bounding box center [850, 29] width 133 height 10
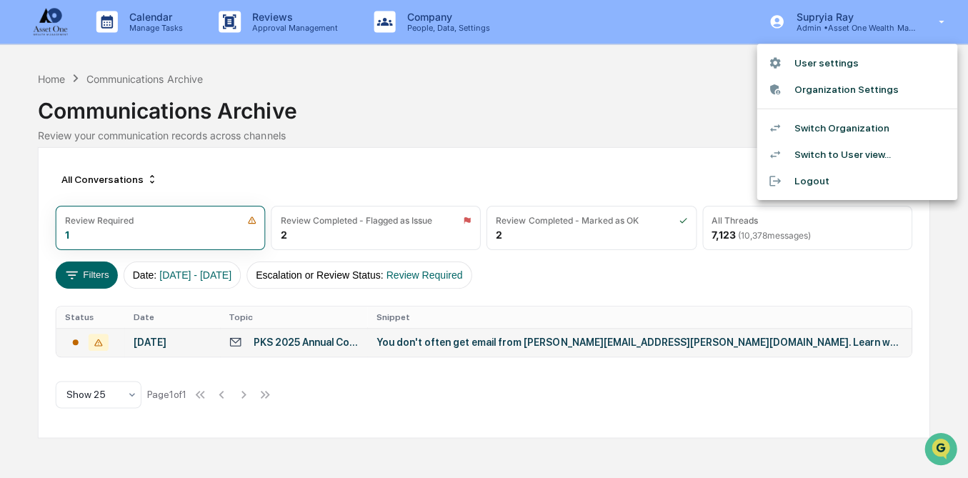
click at [813, 126] on li "Switch Organization" at bounding box center [856, 128] width 200 height 26
